Goal: Task Accomplishment & Management: Manage account settings

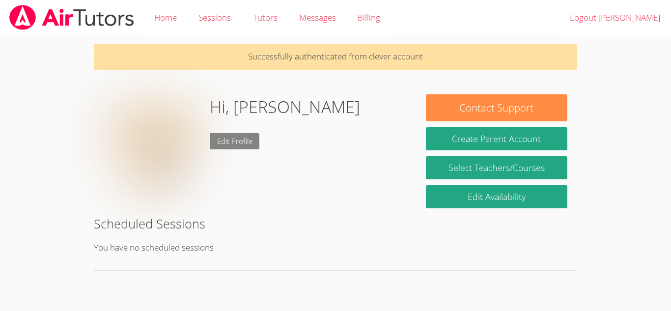
click at [225, 144] on link "Edit Profile" at bounding box center [235, 141] width 50 height 16
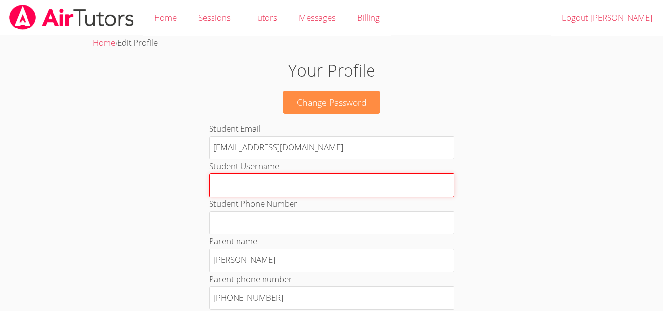
click at [263, 192] on input "Student Username" at bounding box center [332, 185] width 246 height 24
type input "J"
type input "j"
type input "J"
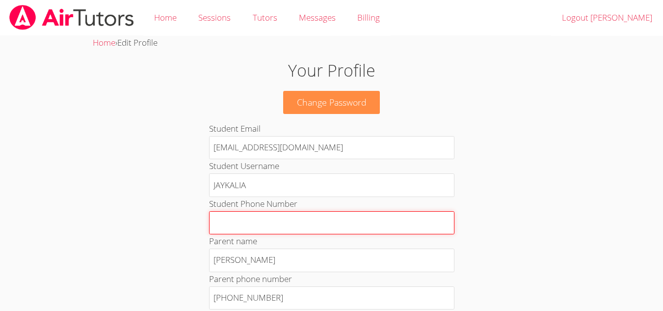
click at [268, 219] on input "Student Phone Number" at bounding box center [332, 223] width 246 height 24
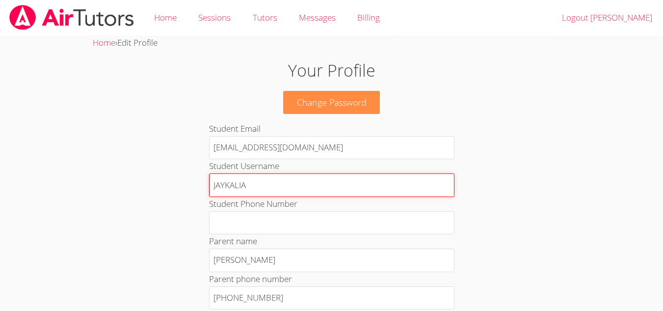
click at [282, 193] on input "JAYKALIA" at bounding box center [332, 185] width 246 height 24
type input "J"
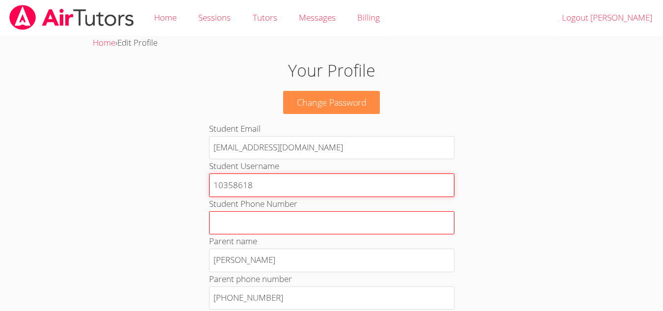
type input "10358618"
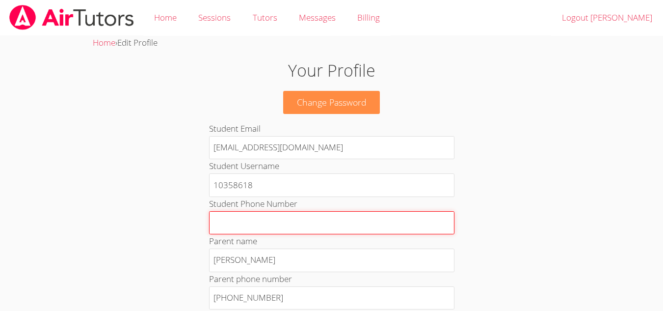
click at [273, 226] on input "Student Phone Number" at bounding box center [332, 223] width 246 height 24
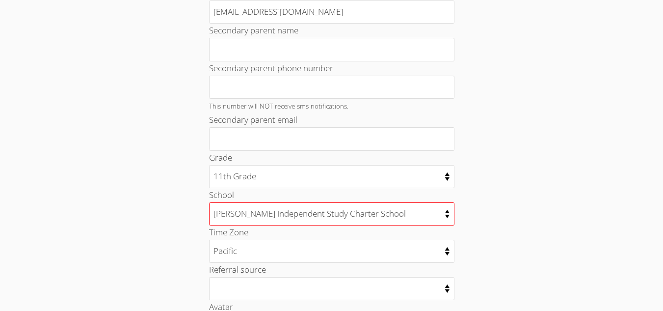
scroll to position [338, 0]
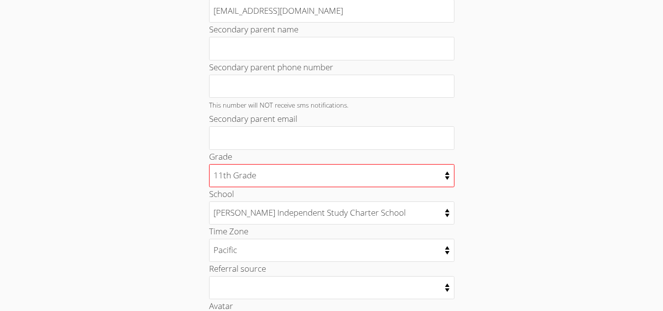
type input "2096990306"
click at [301, 178] on select "Kindergarten 1st Grade 2nd Grade 3rd Grade 4th Grade 5th Grade 6th Grade 7th Gr…" at bounding box center [332, 175] width 246 height 23
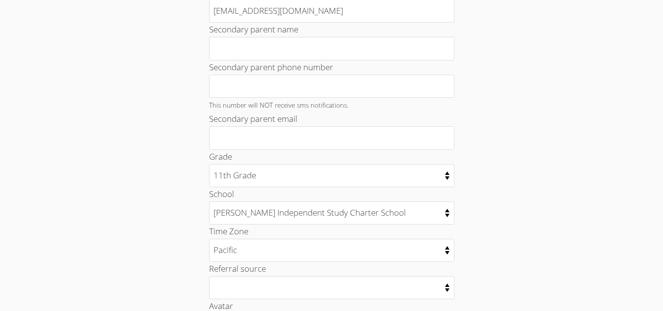
click at [501, 190] on div "Your Profile Change Password Student Email 10358618@student.tusd.net Student Us…" at bounding box center [332, 80] width 358 height 721
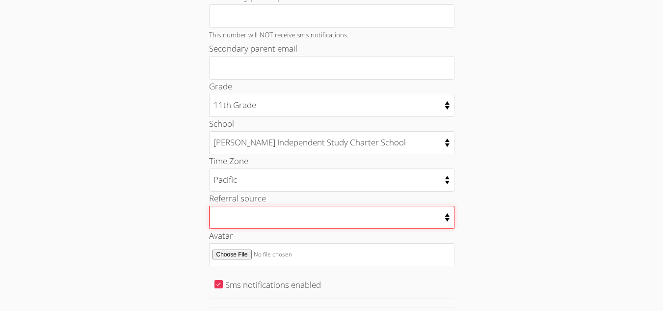
click at [358, 219] on select "College counselor Educational consultant Facebook Family referral Newspaper Sch…" at bounding box center [332, 217] width 246 height 23
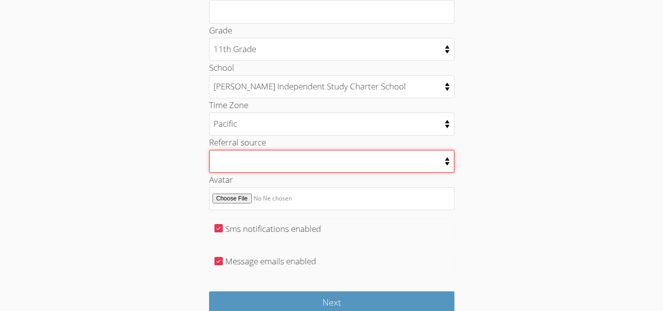
scroll to position [464, 0]
click at [273, 161] on select "College counselor Educational consultant Facebook Family referral Newspaper Sch…" at bounding box center [332, 161] width 246 height 23
select select "educational_consultant"
click at [209, 150] on select "College counselor Educational consultant Facebook Family referral Newspaper Sch…" at bounding box center [332, 161] width 246 height 23
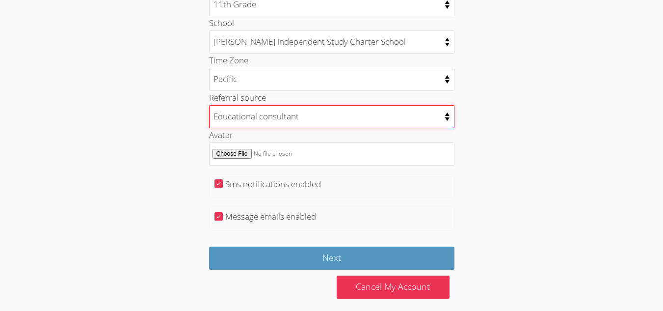
scroll to position [518, 0]
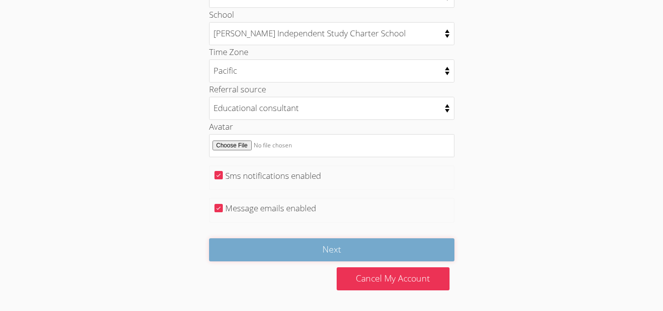
click at [250, 249] on input "Next" at bounding box center [332, 249] width 246 height 23
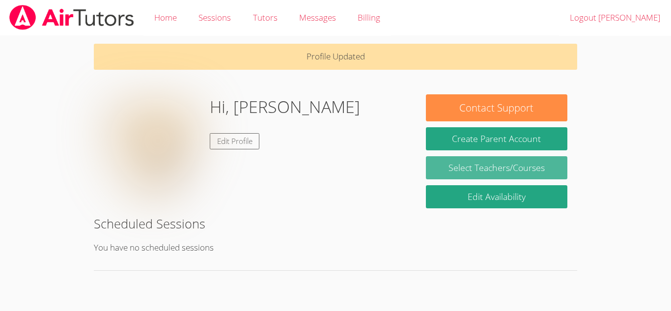
click at [472, 172] on link "Select Teachers/Courses" at bounding box center [496, 167] width 141 height 23
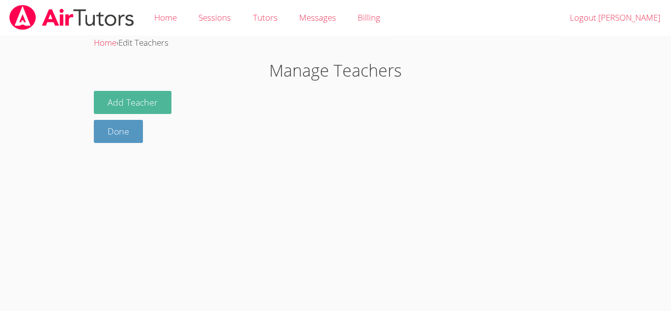
click at [159, 104] on button "Add Teacher" at bounding box center [133, 102] width 78 height 23
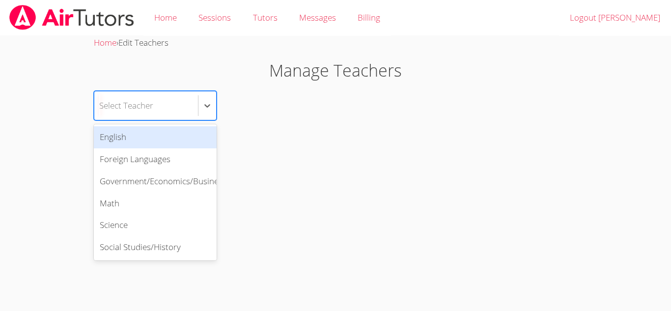
click at [139, 112] on div "Select Teacher" at bounding box center [126, 105] width 54 height 14
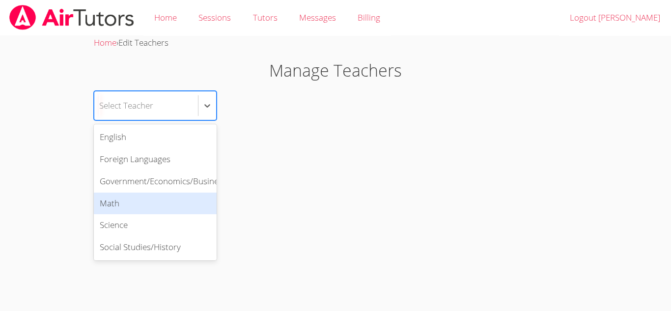
click at [145, 209] on div "Math" at bounding box center [155, 203] width 123 height 22
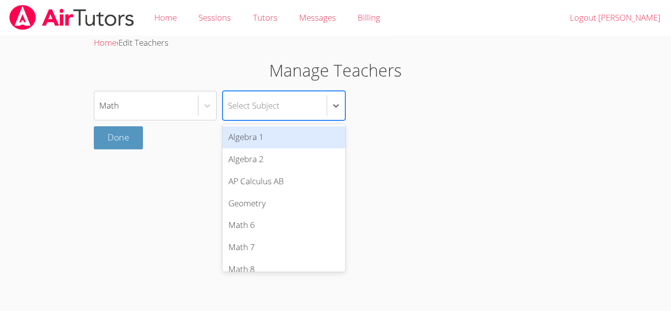
click at [272, 107] on div "Select Subject" at bounding box center [254, 105] width 52 height 14
click at [282, 142] on div "Algebra 1" at bounding box center [283, 137] width 123 height 22
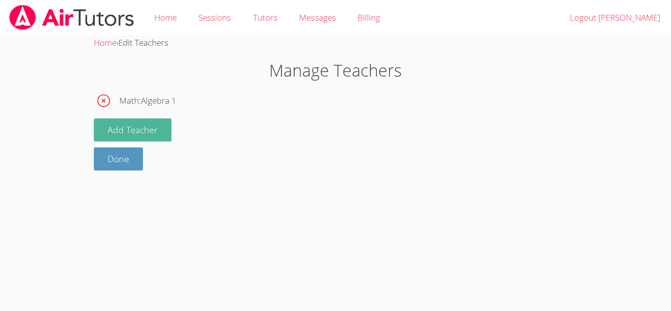
click at [158, 136] on button "Add Teacher" at bounding box center [133, 129] width 78 height 23
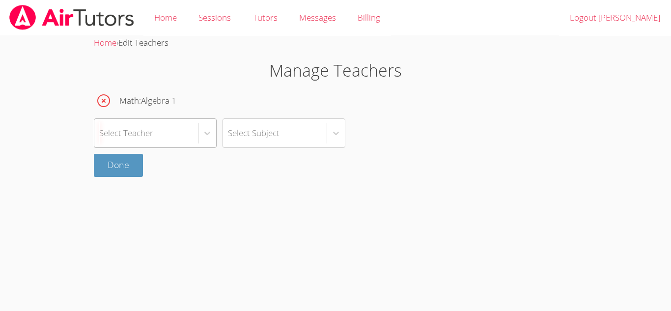
click at [162, 137] on div "Select Teacher" at bounding box center [146, 133] width 104 height 28
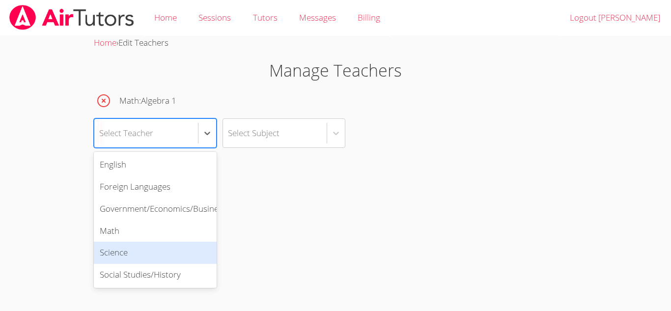
click at [158, 257] on div "Science" at bounding box center [155, 253] width 123 height 22
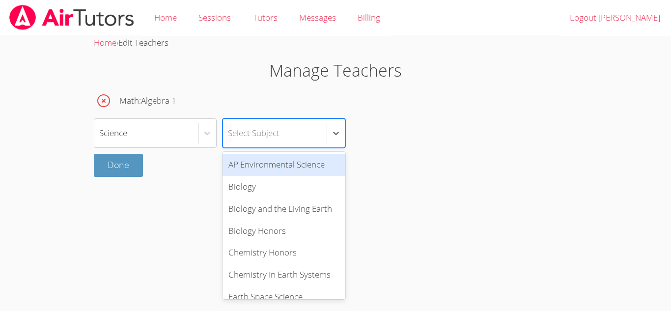
click at [255, 133] on div "Select Subject" at bounding box center [254, 133] width 52 height 14
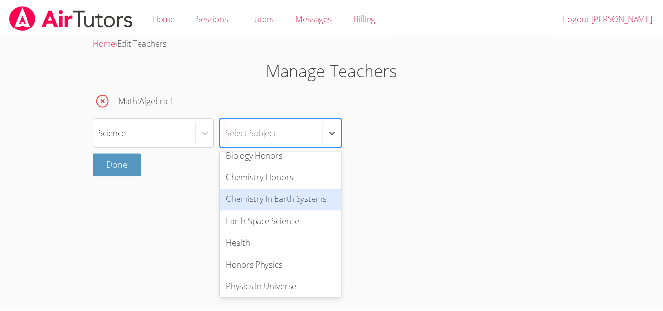
scroll to position [74, 0]
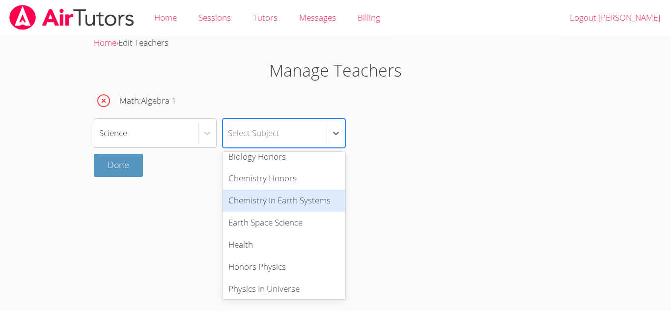
click at [307, 206] on div "Chemistry In Earth Systems" at bounding box center [283, 201] width 123 height 22
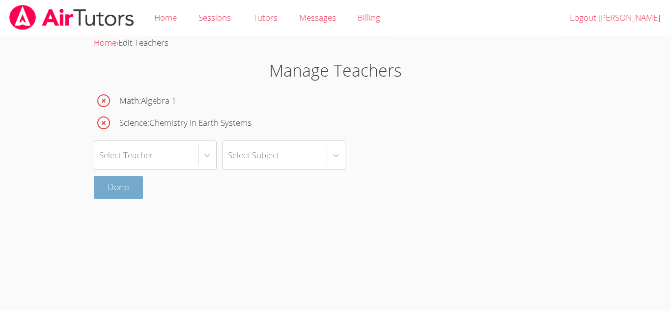
click at [131, 190] on link "Done" at bounding box center [118, 187] width 49 height 23
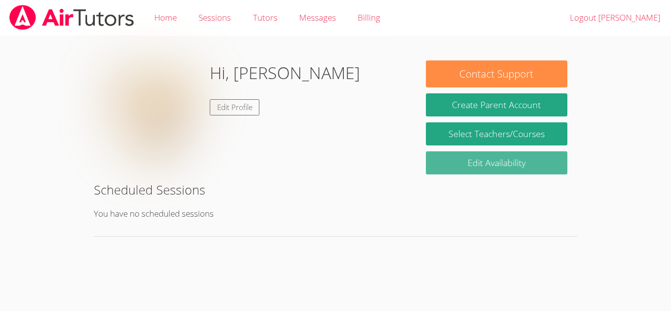
click at [444, 166] on link "Edit Availability" at bounding box center [496, 162] width 141 height 23
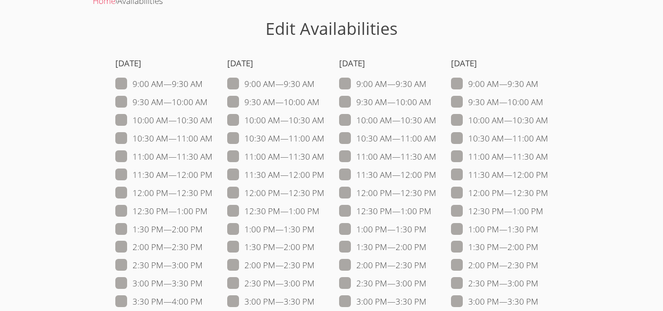
scroll to position [67, 0]
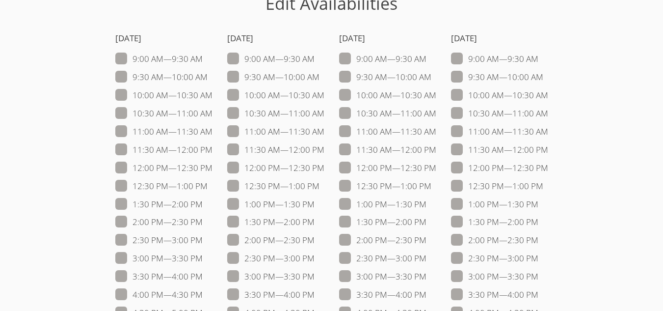
click at [325, 166] on span at bounding box center [325, 167] width 0 height 11
click at [325, 166] on input "12:00 PM — 12:30 PM" at bounding box center [329, 166] width 8 height 8
checkbox input "true"
click at [235, 198] on label "1:00 PM — 1:30 PM" at bounding box center [270, 204] width 87 height 13
click at [315, 198] on input "1:00 PM — 1:30 PM" at bounding box center [319, 202] width 8 height 8
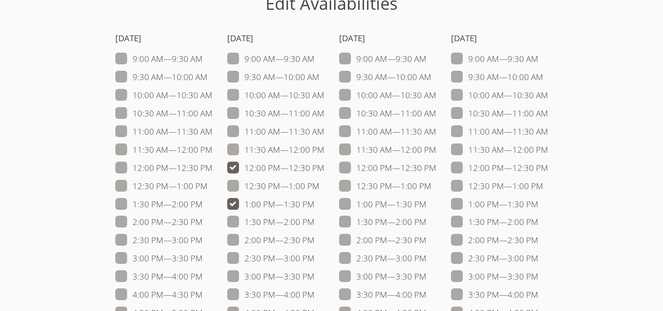
click at [315, 199] on span at bounding box center [315, 203] width 0 height 11
click at [315, 199] on input "1:00 PM — 1:30 PM" at bounding box center [319, 202] width 8 height 8
checkbox input "false"
click at [293, 190] on label "12:30 PM — 1:00 PM" at bounding box center [273, 186] width 92 height 13
click at [320, 188] on input "12:30 PM — 1:00 PM" at bounding box center [324, 184] width 8 height 8
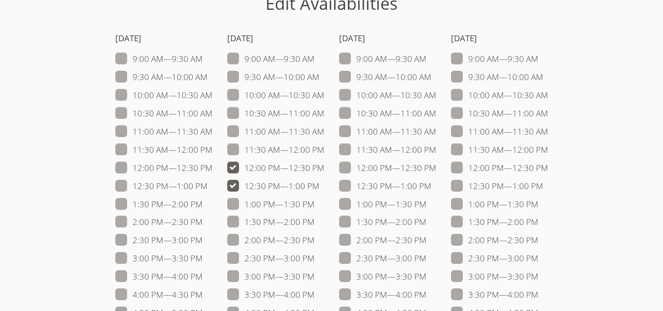
checkbox input "true"
click at [468, 168] on label "12:00 PM — 12:30 PM" at bounding box center [499, 168] width 97 height 13
click at [548, 168] on input "12:00 PM — 12:30 PM" at bounding box center [552, 166] width 8 height 8
click at [548, 167] on span at bounding box center [548, 167] width 0 height 11
click at [548, 167] on input "12:00 PM — 12:30 PM" at bounding box center [552, 166] width 8 height 8
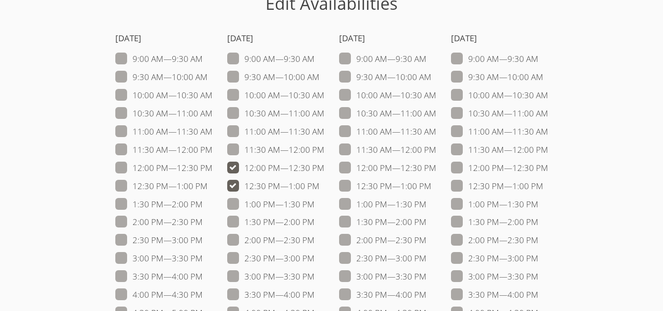
click at [548, 167] on span at bounding box center [548, 167] width 0 height 11
click at [548, 167] on input "12:00 PM — 12:30 PM" at bounding box center [552, 166] width 8 height 8
checkbox input "true"
click at [544, 189] on span at bounding box center [544, 185] width 0 height 11
click at [544, 188] on input "12:30 PM — 1:00 PM" at bounding box center [548, 184] width 8 height 8
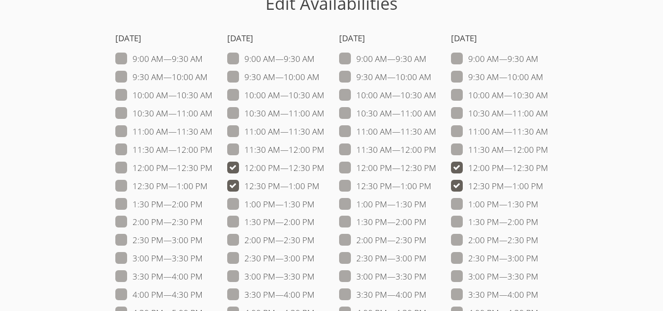
checkbox input "true"
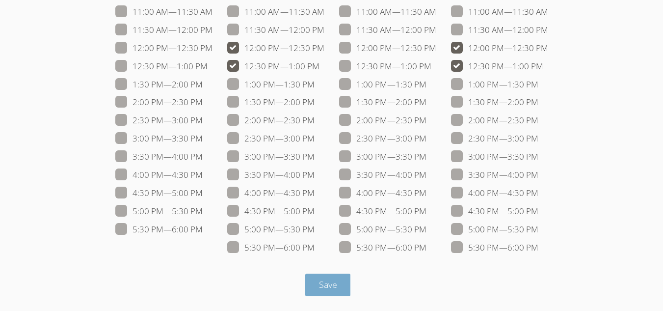
click at [337, 276] on button "Save" at bounding box center [328, 285] width 46 height 23
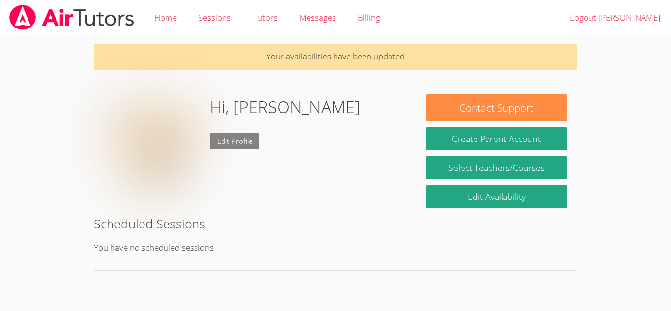
click at [235, 145] on link "Edit Profile" at bounding box center [235, 141] width 50 height 16
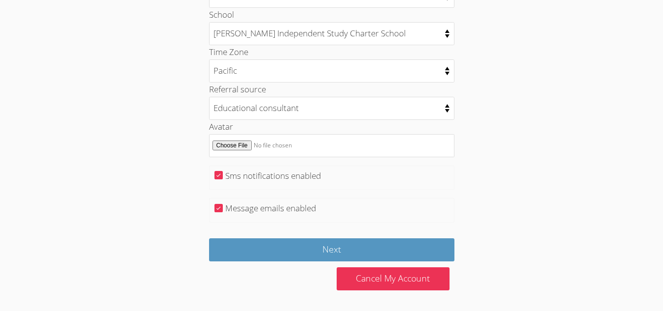
scroll to position [517, 0]
